Goal: Navigation & Orientation: Find specific page/section

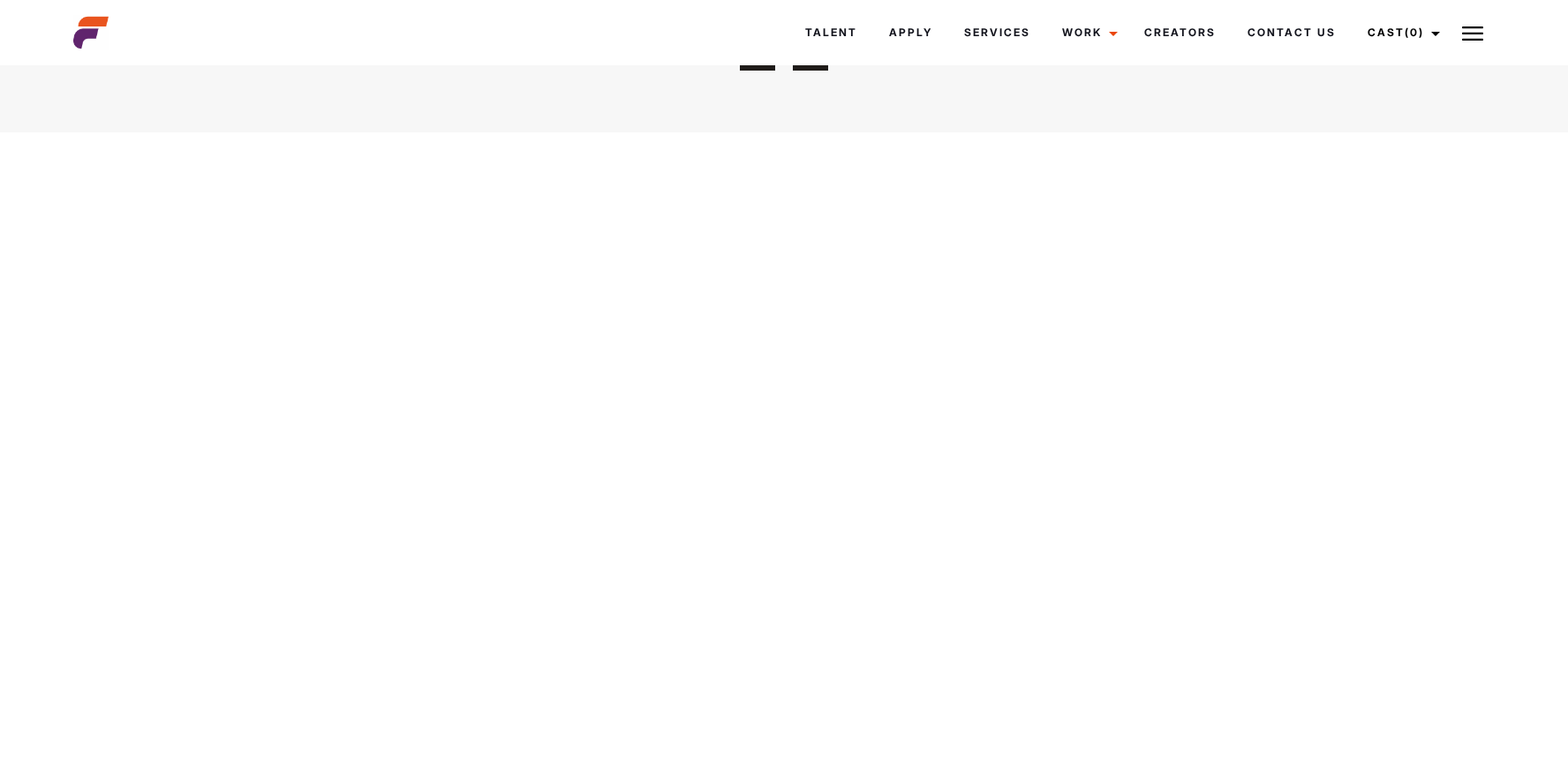
scroll to position [2267, 0]
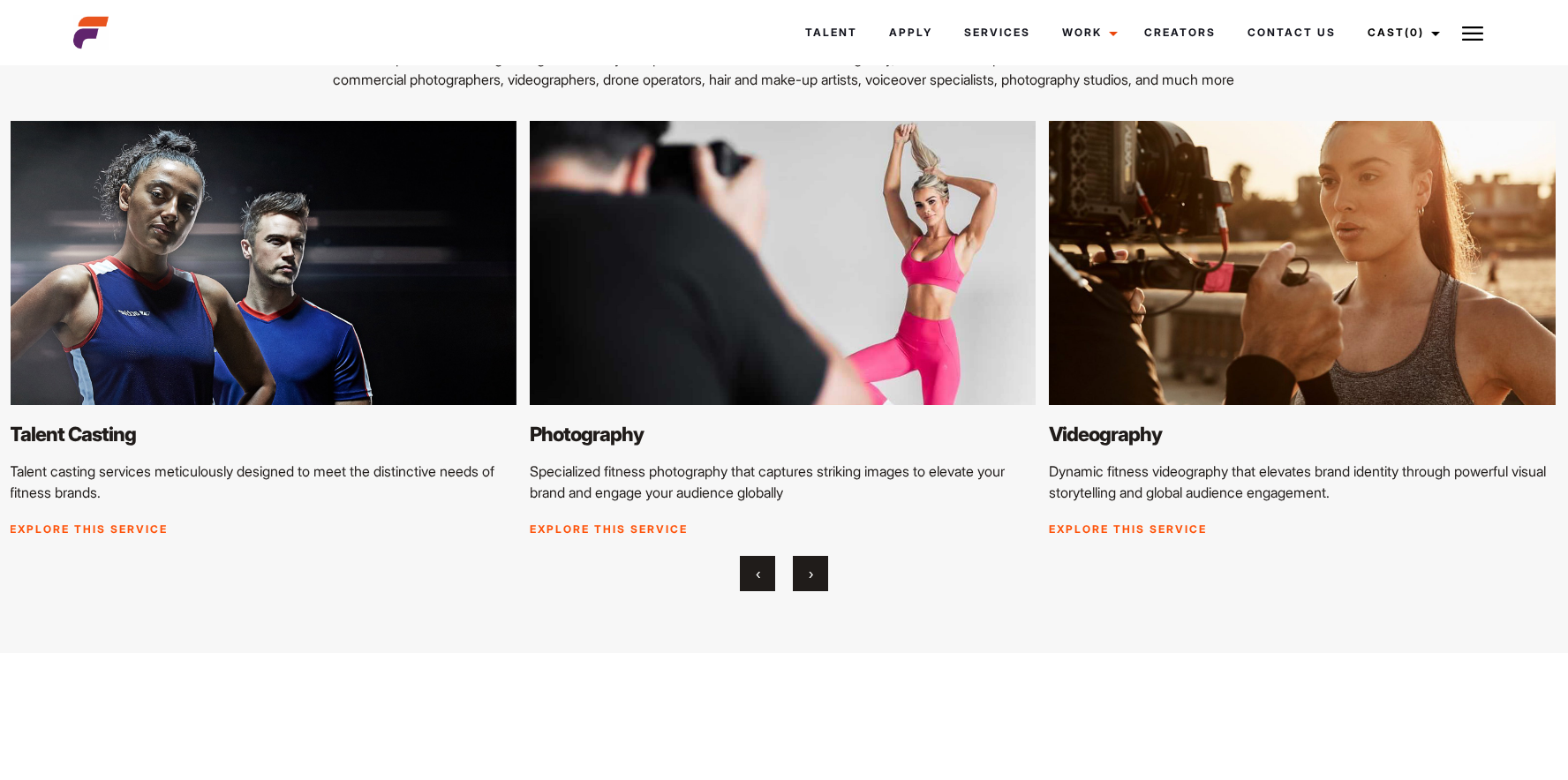
click at [914, 294] on img at bounding box center [782, 263] width 506 height 285
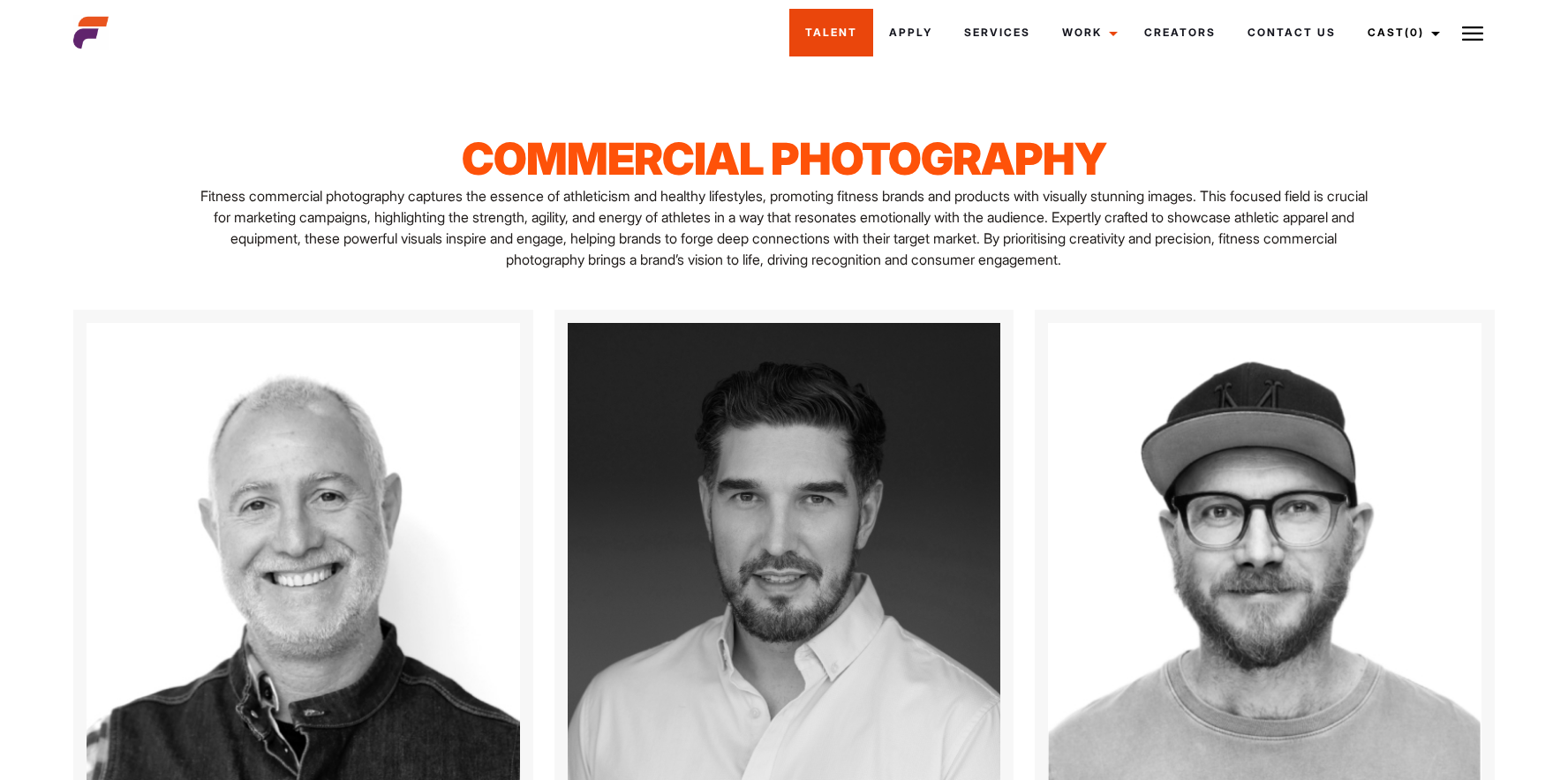
click at [825, 38] on link "Talent" at bounding box center [830, 32] width 84 height 47
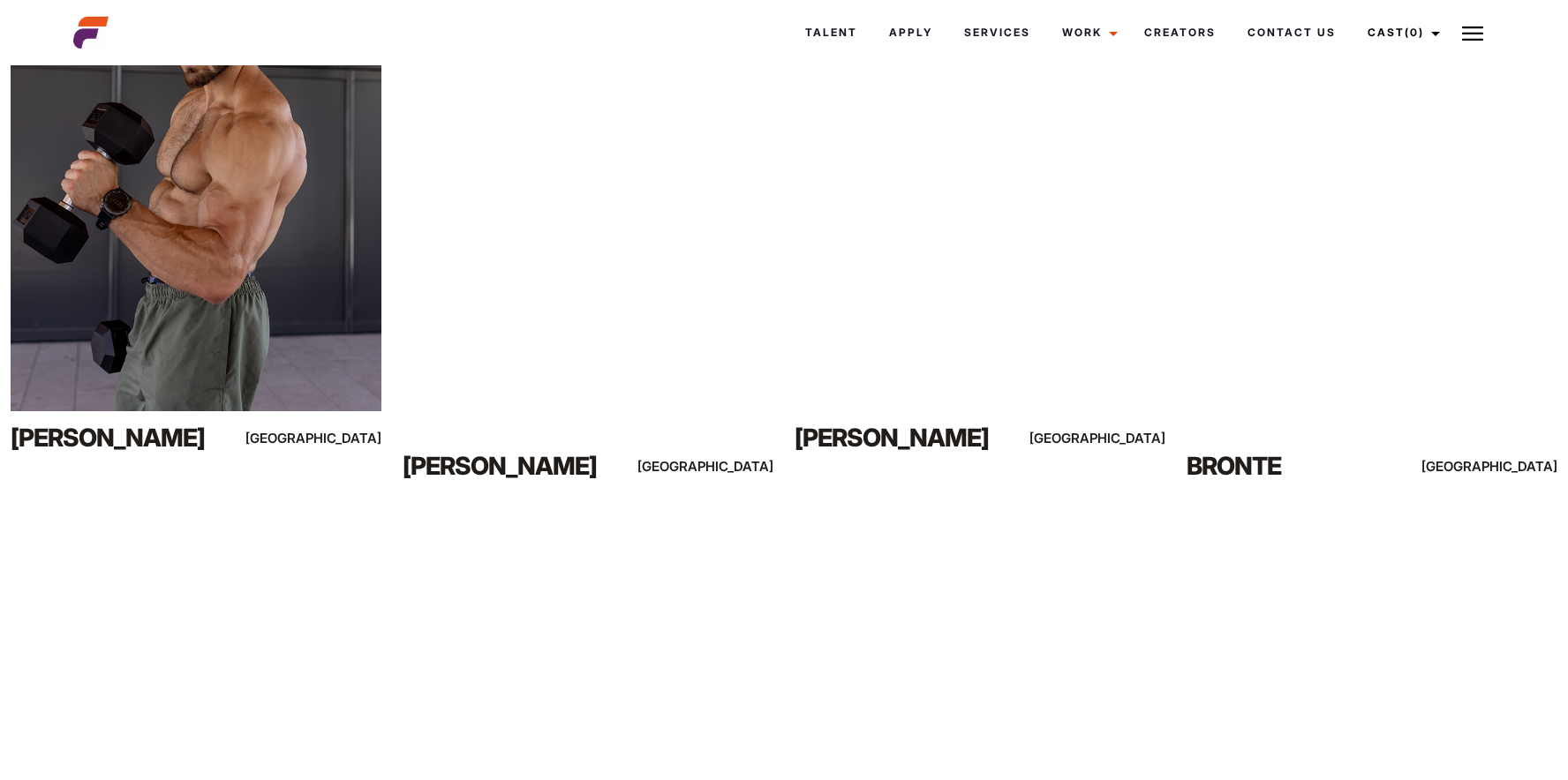
scroll to position [1976, 0]
